Goal: Use online tool/utility: Utilize a website feature to perform a specific function

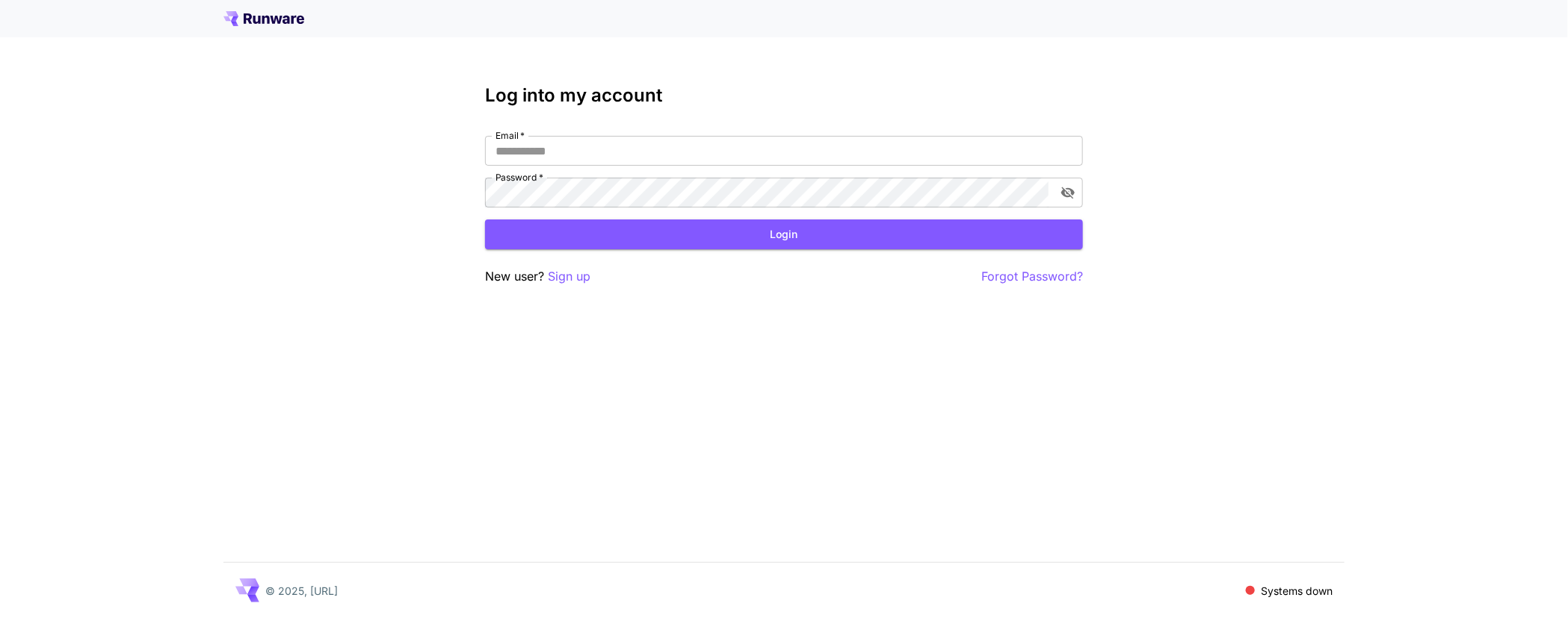
click at [0, 617] on nordpass-portal at bounding box center [0, 618] width 0 height 0
type input "**********"
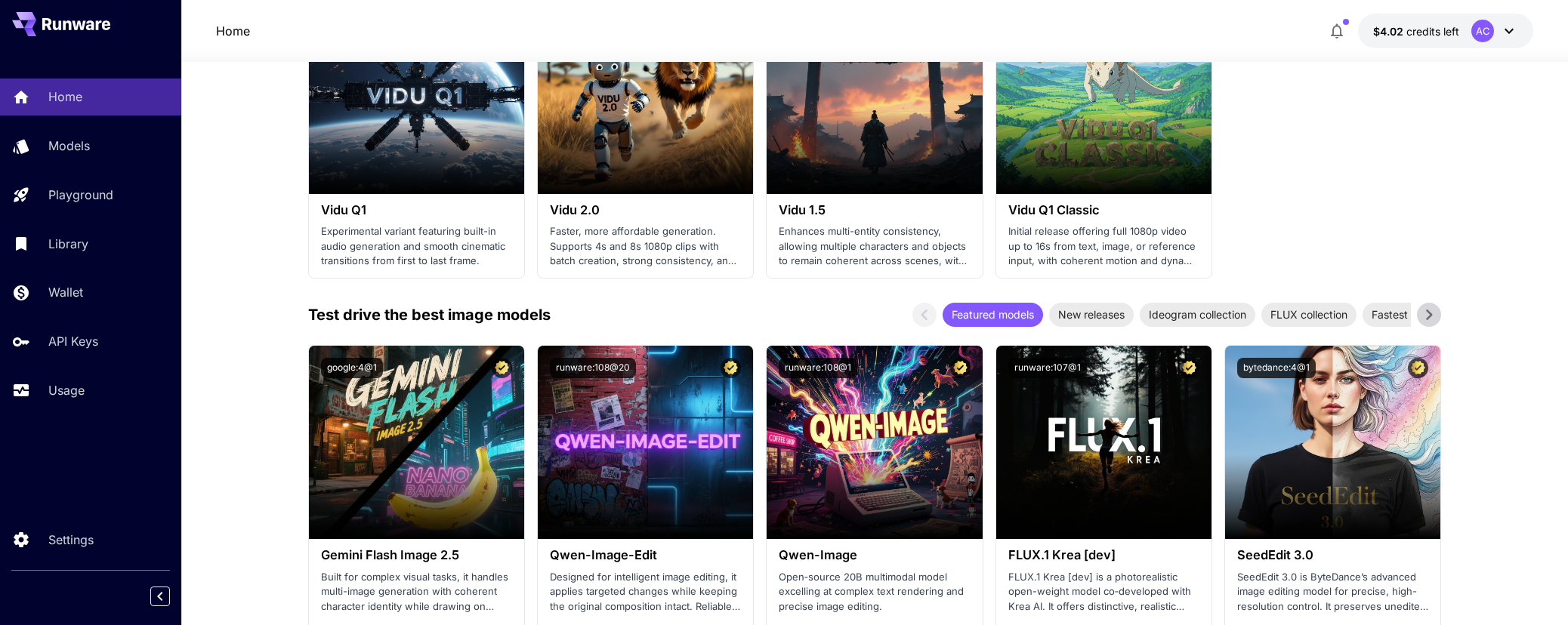
scroll to position [2507, 0]
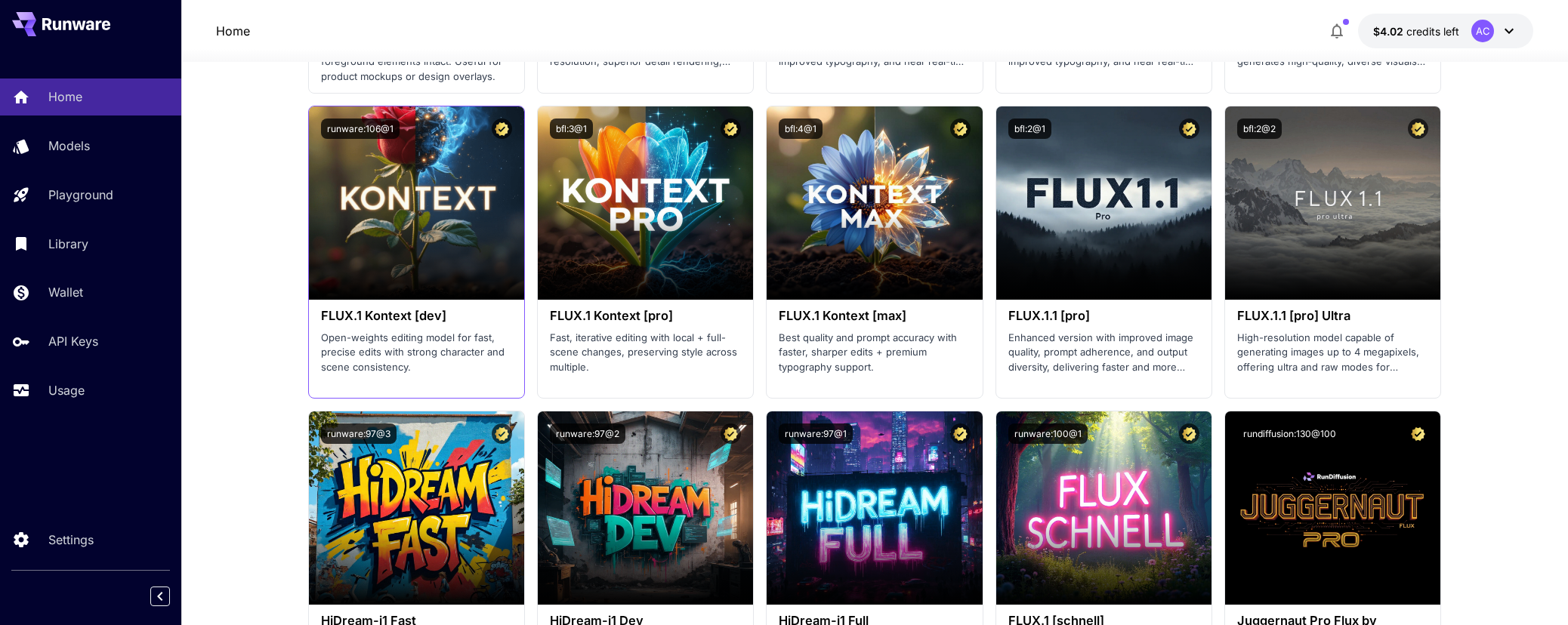
click at [405, 313] on h3 "FLUX.1 Kontext [dev]" at bounding box center [416, 316] width 191 height 14
click at [402, 309] on h3 "FLUX.1 Kontext [dev]" at bounding box center [416, 316] width 191 height 14
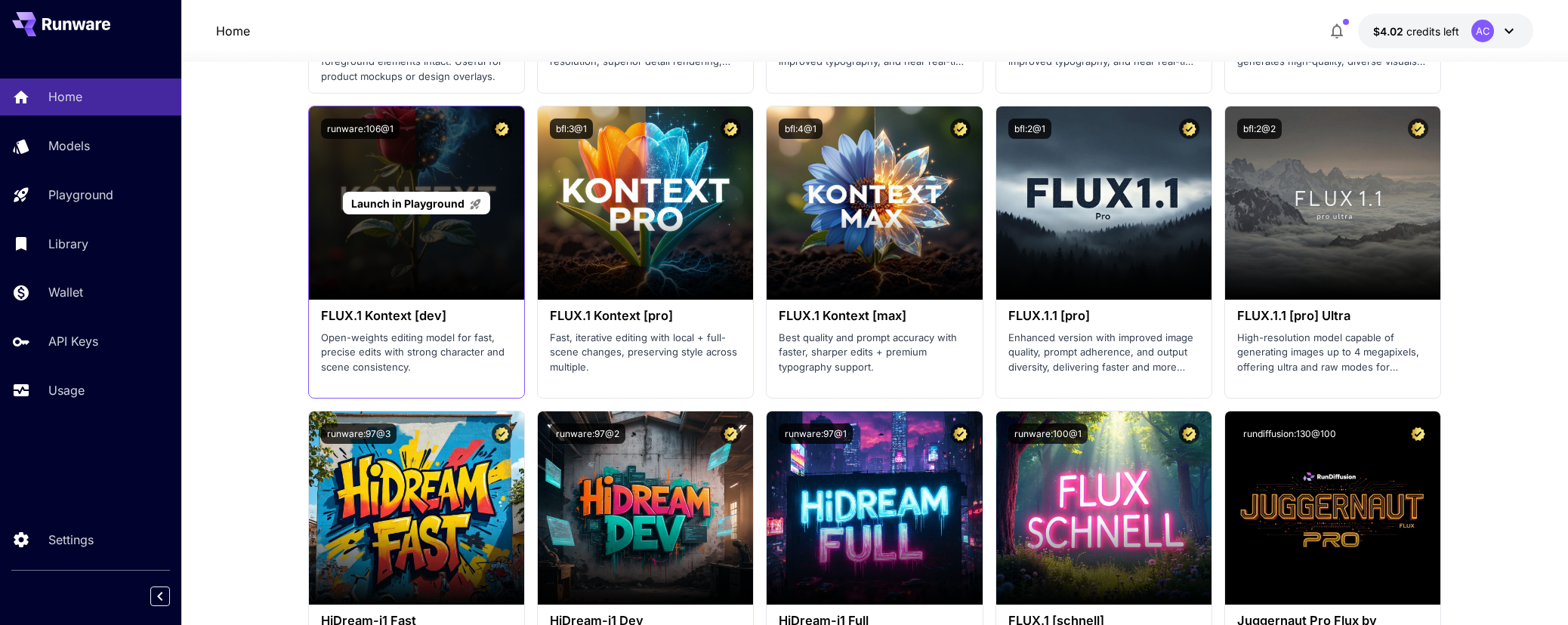
click at [404, 206] on p "Launch in Playground" at bounding box center [417, 203] width 131 height 16
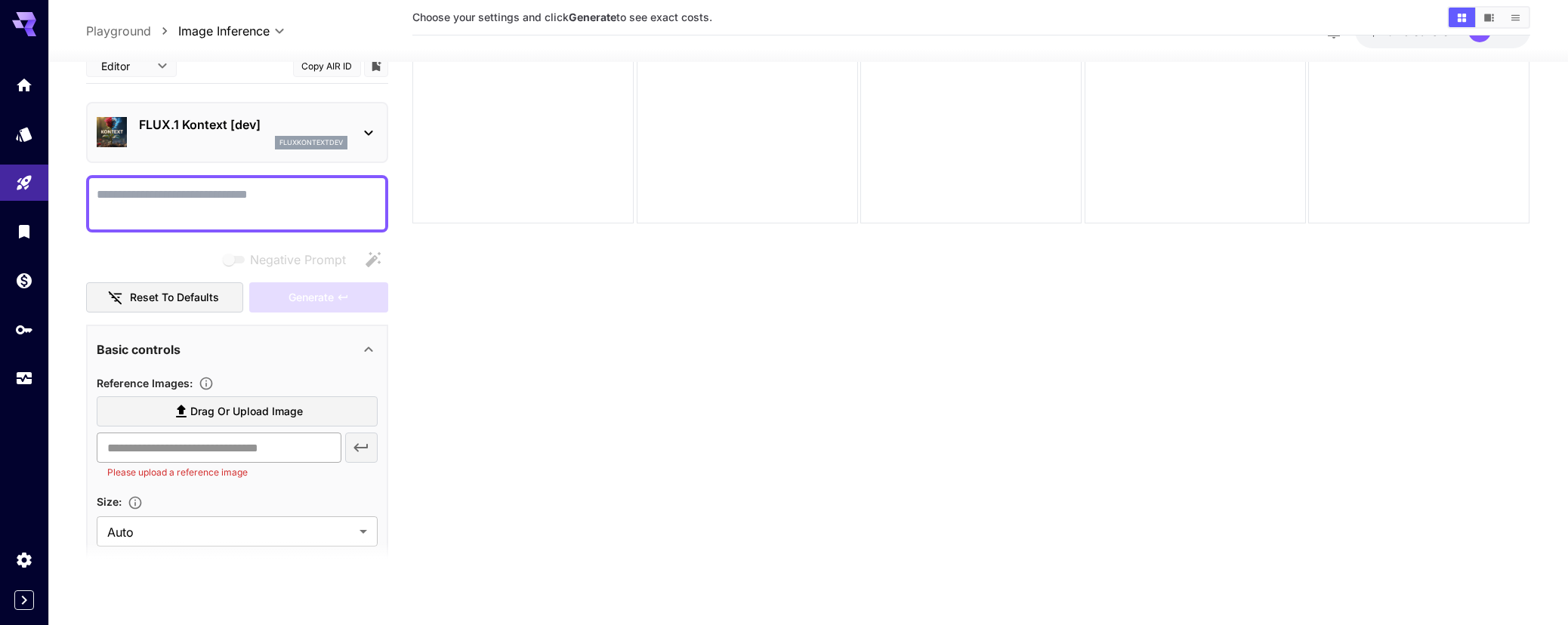
scroll to position [308, 0]
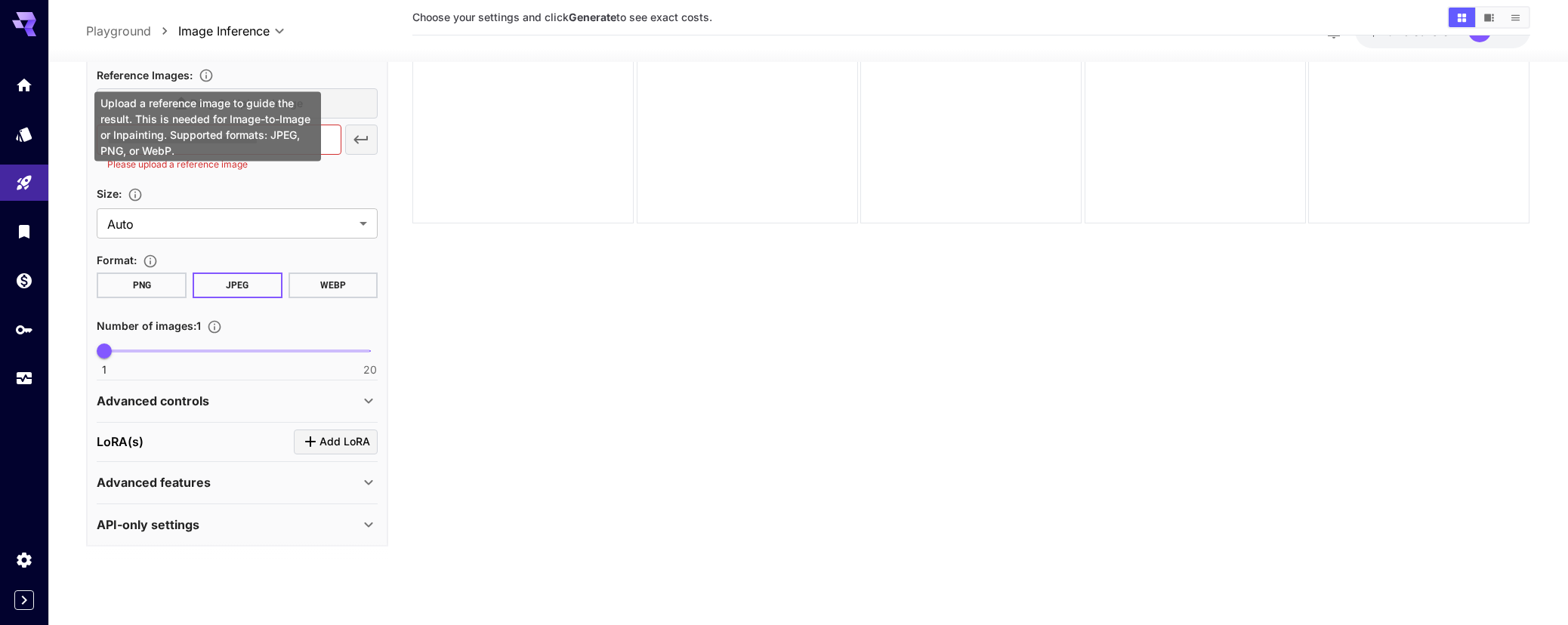
click at [205, 72] on icon "Upload a reference image to guide the result. This is needed for Image-to-Image…" at bounding box center [206, 75] width 15 height 15
